Goal: Information Seeking & Learning: Compare options

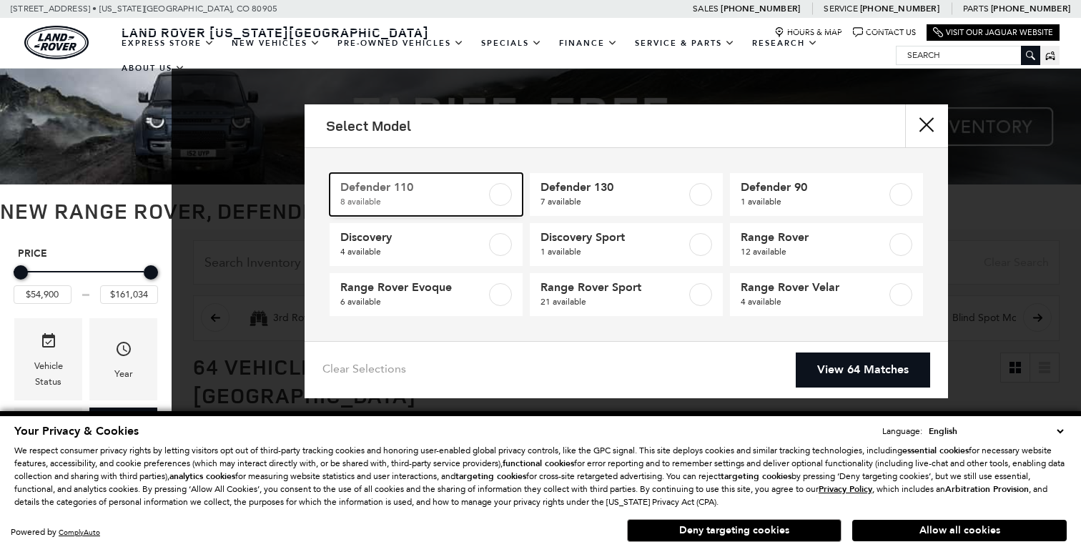
click at [500, 192] on label at bounding box center [500, 194] width 23 height 23
type input "$81,974"
type input "$125,234"
checkbox input "true"
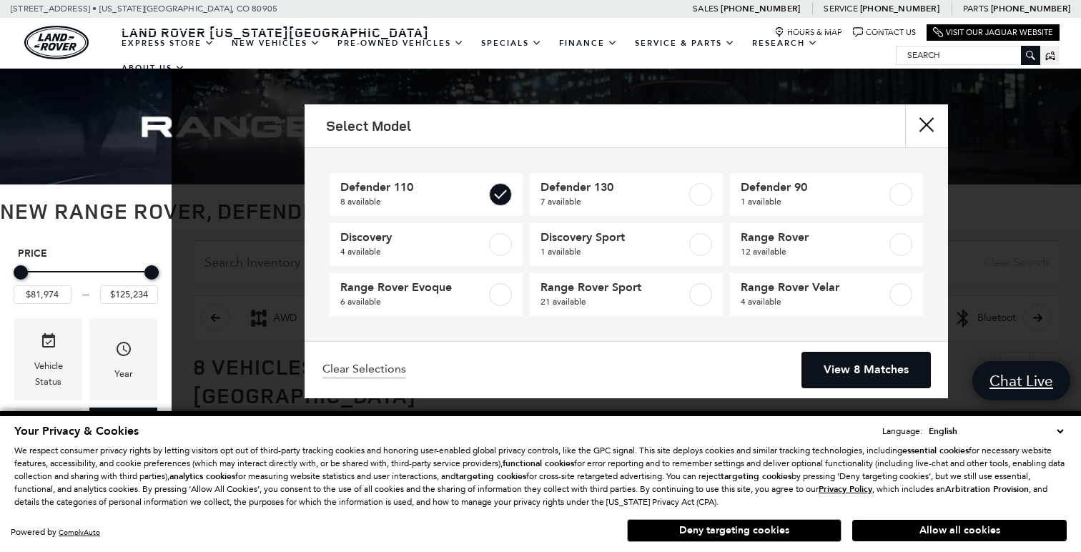
click at [864, 377] on link "View 8 Matches" at bounding box center [866, 369] width 128 height 35
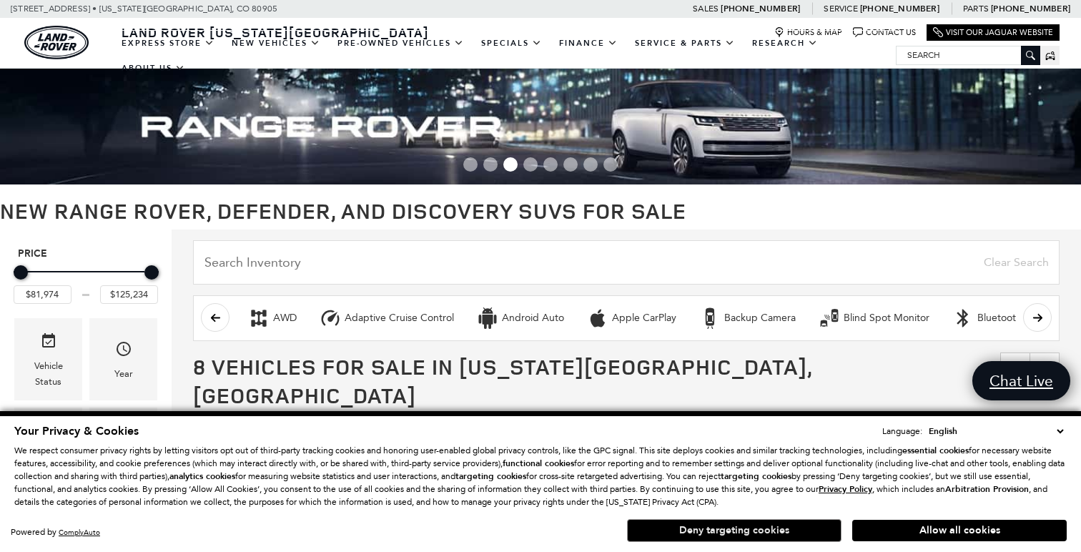
click at [758, 534] on button "Deny targeting cookies" at bounding box center [734, 530] width 214 height 23
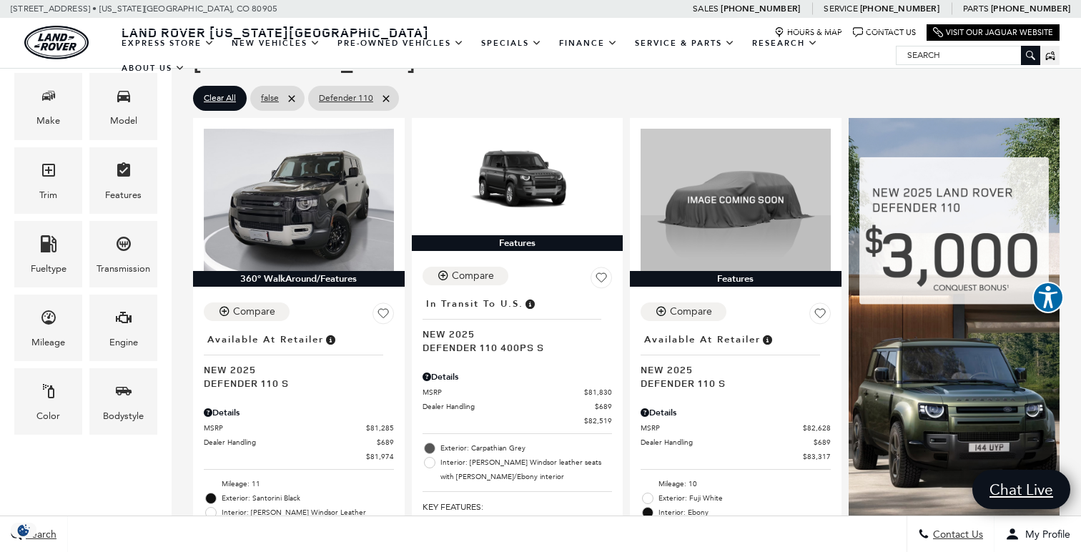
scroll to position [325, 0]
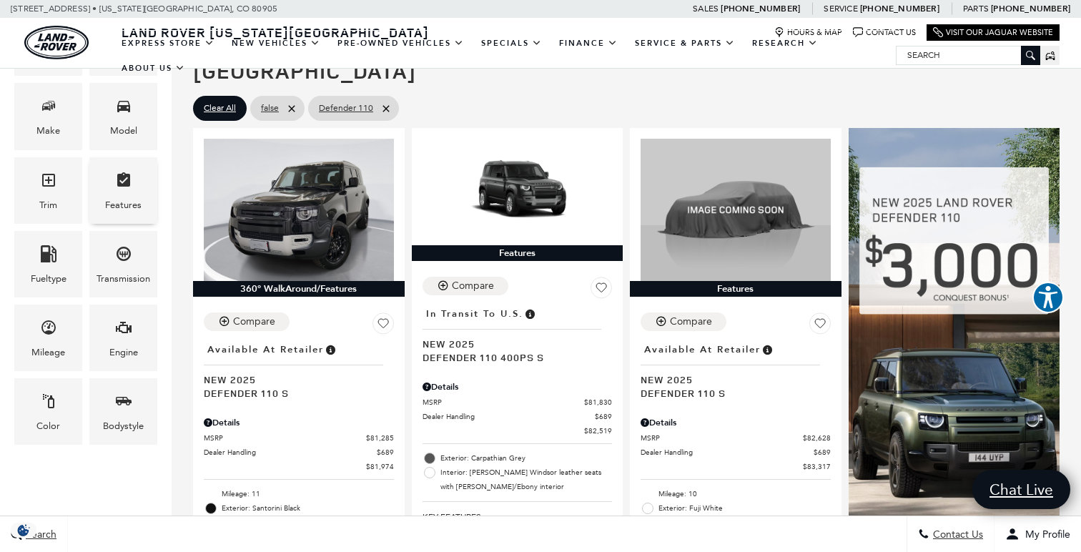
click at [125, 178] on icon "Features" at bounding box center [123, 179] width 13 height 14
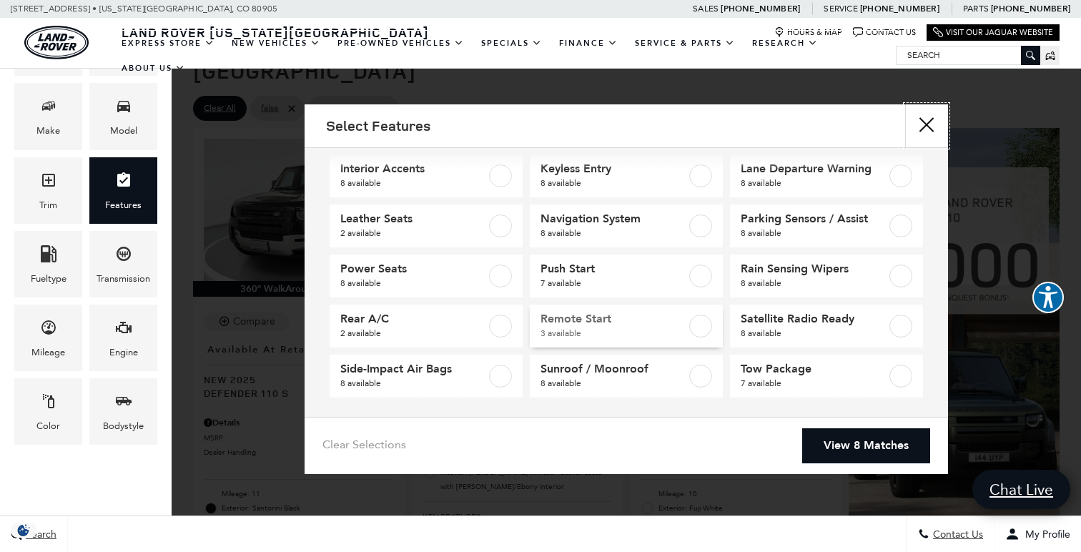
scroll to position [174, 0]
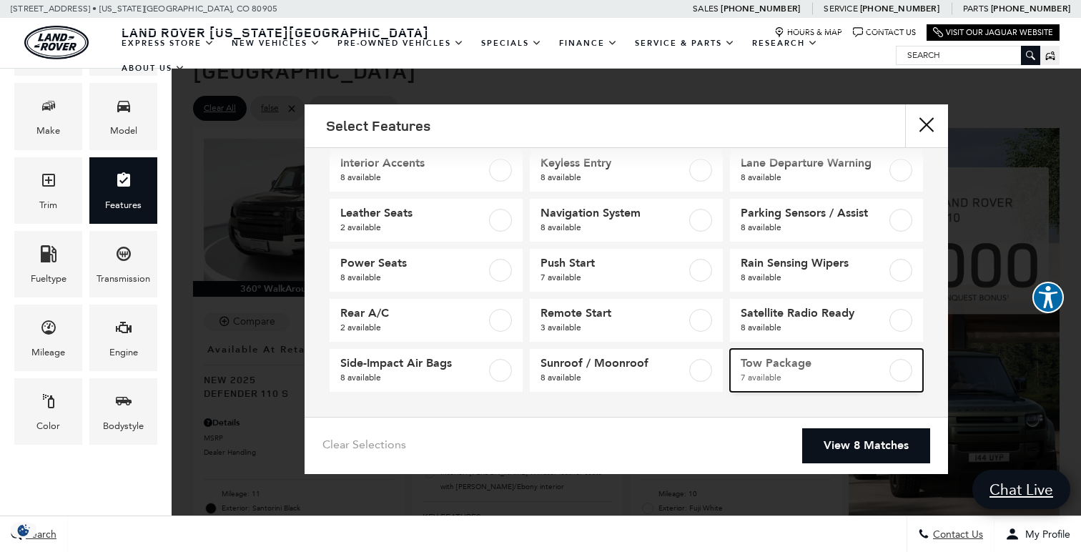
click at [896, 371] on label at bounding box center [900, 370] width 23 height 23
type input "$82,519"
checkbox input "true"
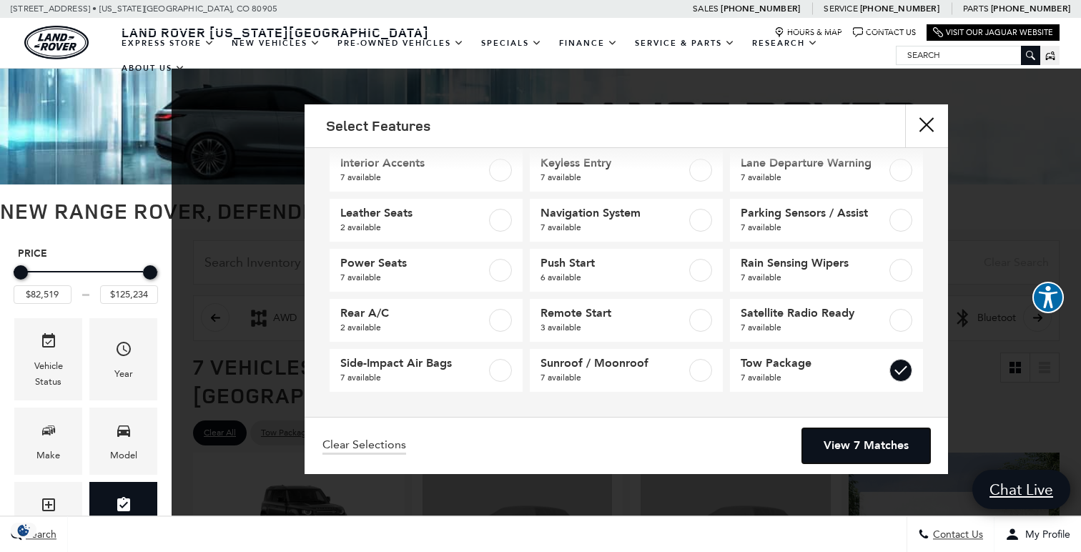
click at [859, 445] on link "View 7 Matches" at bounding box center [866, 445] width 128 height 35
